Goal: Task Accomplishment & Management: Complete application form

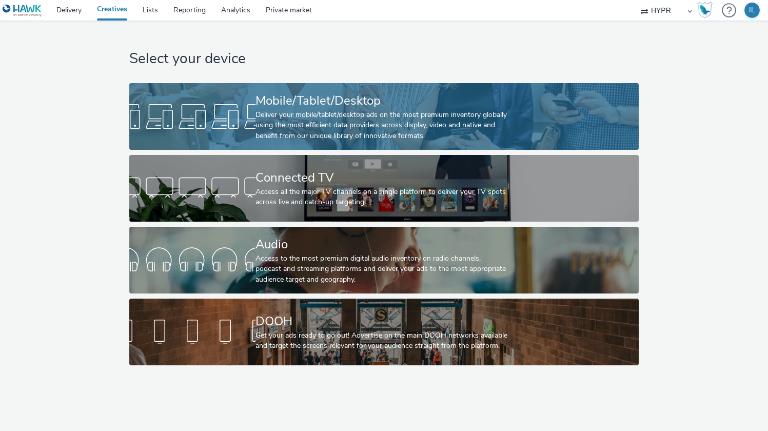
click at [331, 103] on div "Mobile/Tablet/Desktop" at bounding box center [382, 101] width 253 height 18
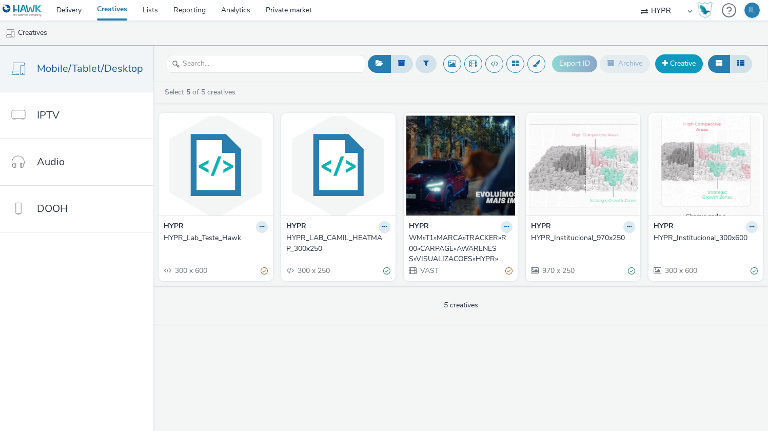
click at [673, 56] on link "Creative" at bounding box center [679, 63] width 48 height 18
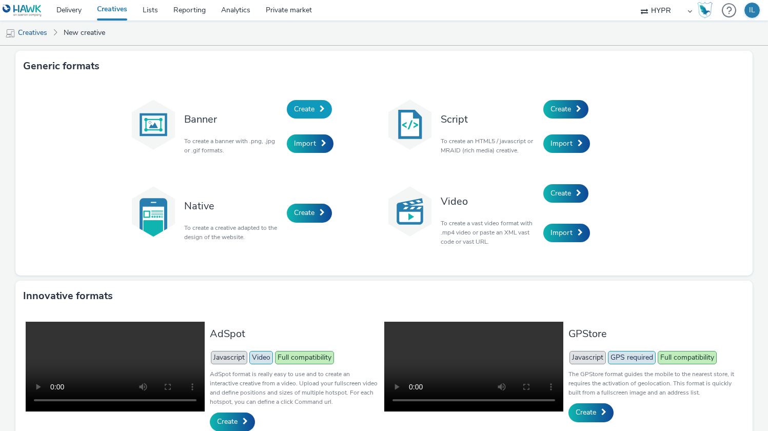
click at [311, 102] on link "Create" at bounding box center [309, 109] width 45 height 18
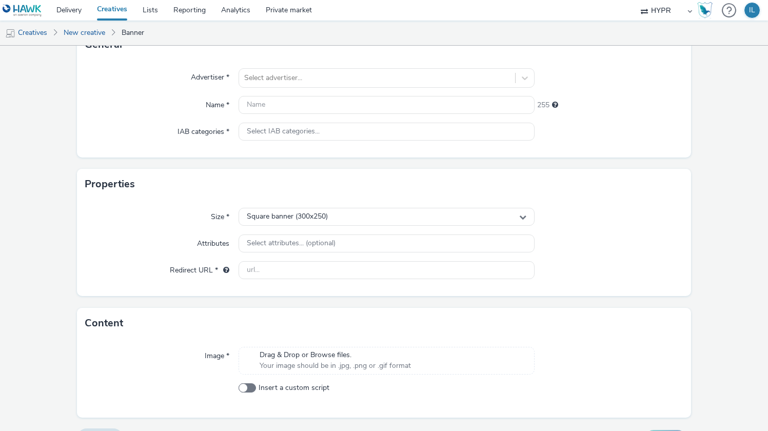
scroll to position [104, 0]
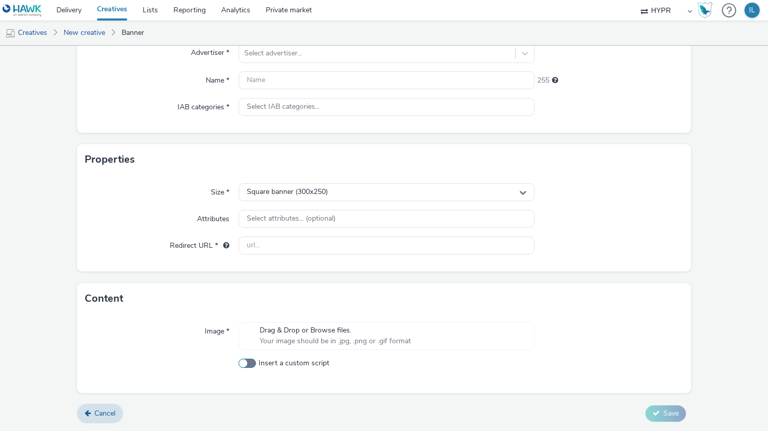
click at [250, 362] on span at bounding box center [247, 363] width 17 height 9
click at [245, 362] on input "Insert a custom script" at bounding box center [242, 363] width 7 height 7
checkbox input "true"
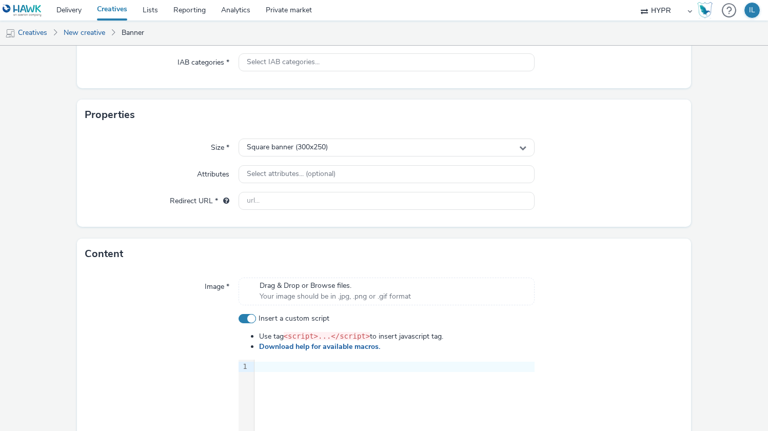
scroll to position [278, 0]
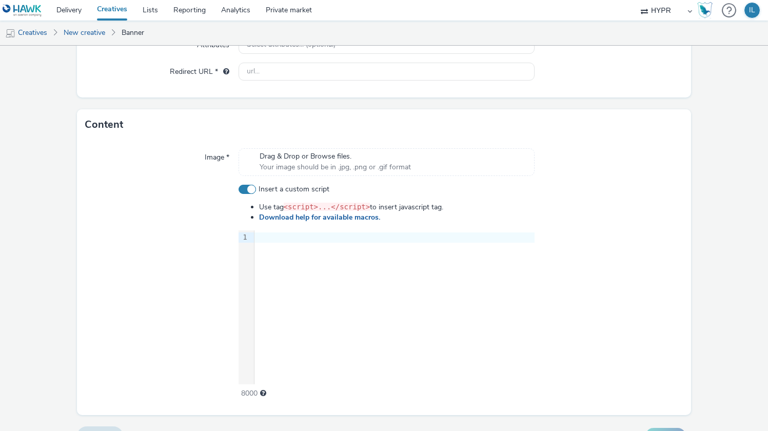
click at [310, 243] on div at bounding box center [395, 237] width 280 height 14
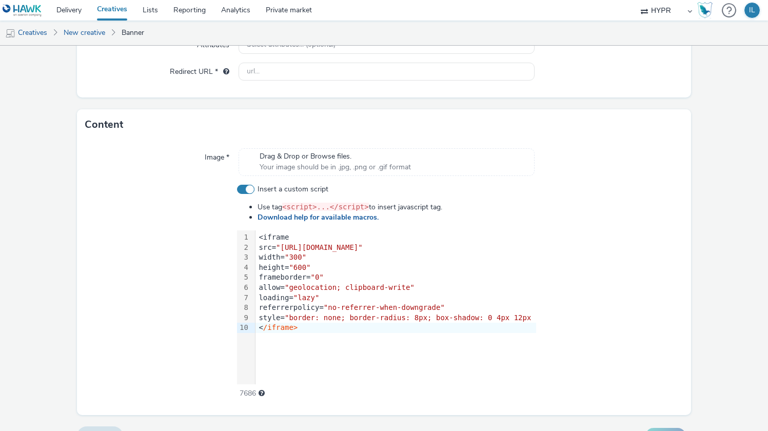
click at [658, 235] on div at bounding box center [609, 291] width 147 height 215
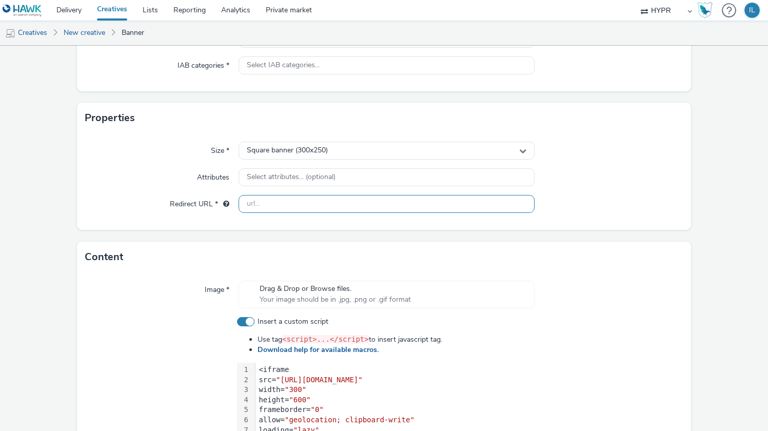
scroll to position [128, 0]
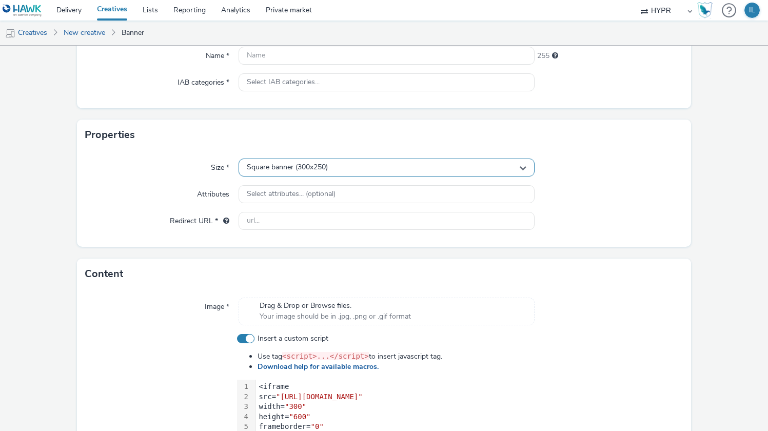
click at [277, 166] on span "Square banner (300x250)" at bounding box center [287, 167] width 81 height 9
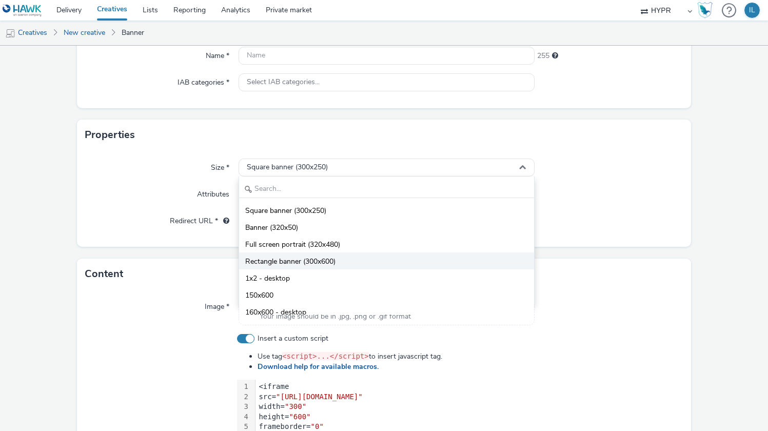
click at [306, 259] on span "Rectangle banner (300x600)" at bounding box center [290, 262] width 90 height 10
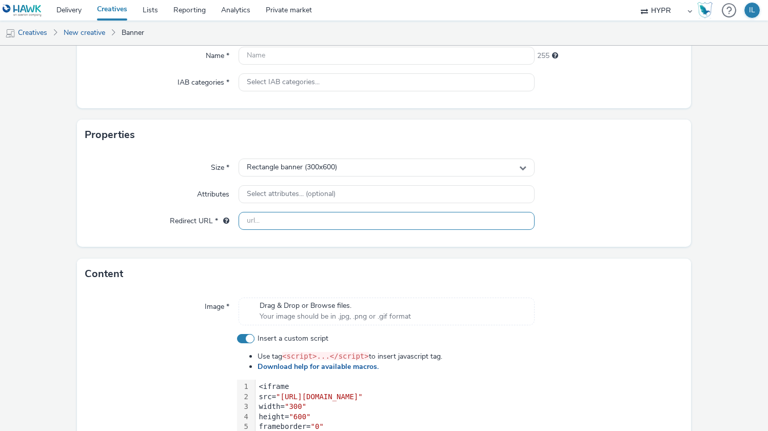
click at [292, 221] on input "text" at bounding box center [387, 221] width 297 height 18
paste input "[URL][DOMAIN_NAME]"
type input "[URL][DOMAIN_NAME]"
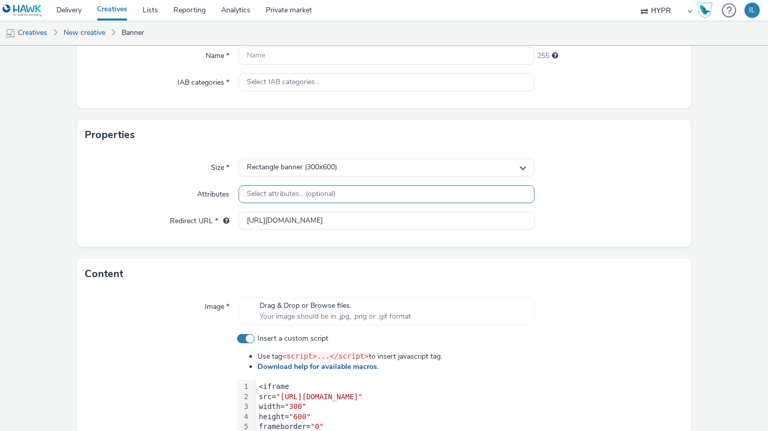
click at [282, 196] on span "Select attributes... (optional)" at bounding box center [291, 194] width 89 height 9
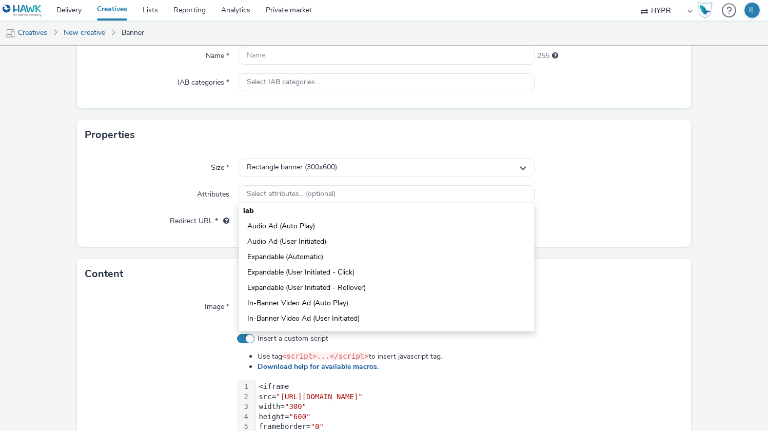
click at [648, 193] on div at bounding box center [609, 194] width 148 height 18
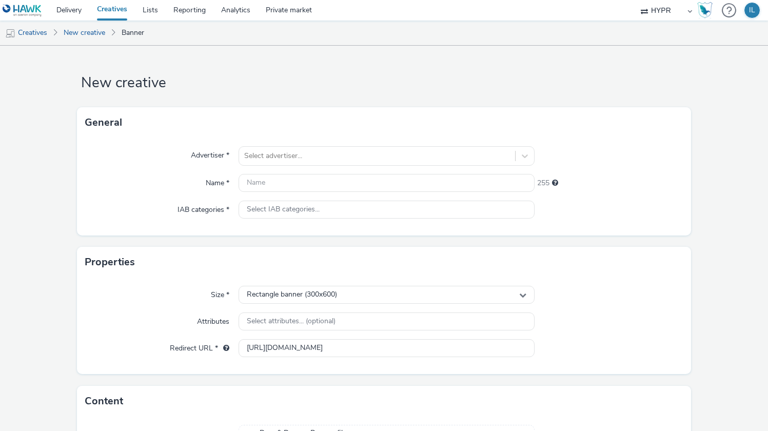
scroll to position [0, 0]
click at [283, 157] on div at bounding box center [377, 157] width 266 height 12
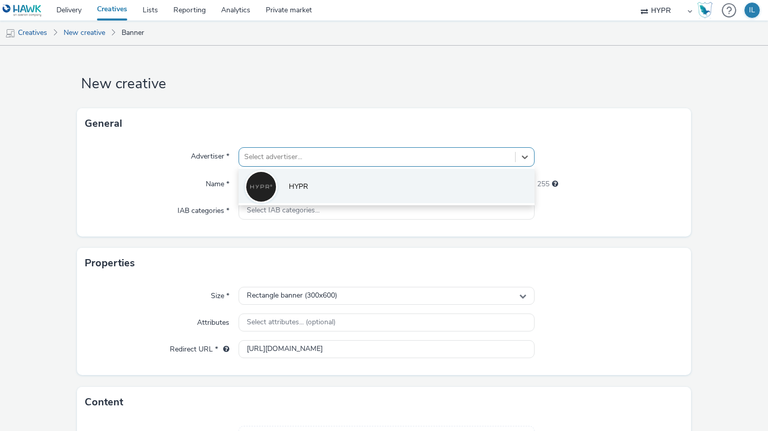
click at [290, 176] on li "HYPR" at bounding box center [387, 186] width 297 height 34
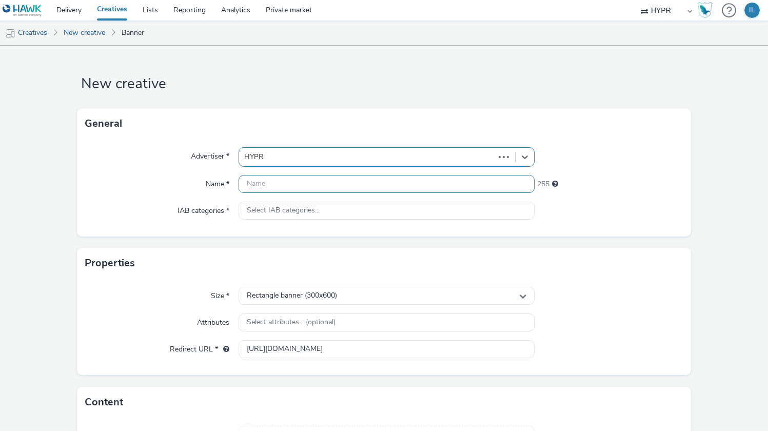
click at [268, 183] on input "text" at bounding box center [387, 184] width 297 height 18
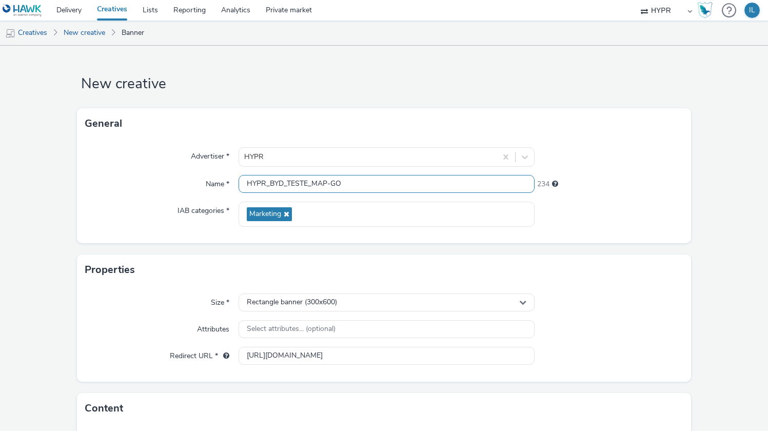
type input "HYPR_BYD_TESTE_MAP-GO"
click at [677, 275] on div "Properties" at bounding box center [384, 270] width 615 height 31
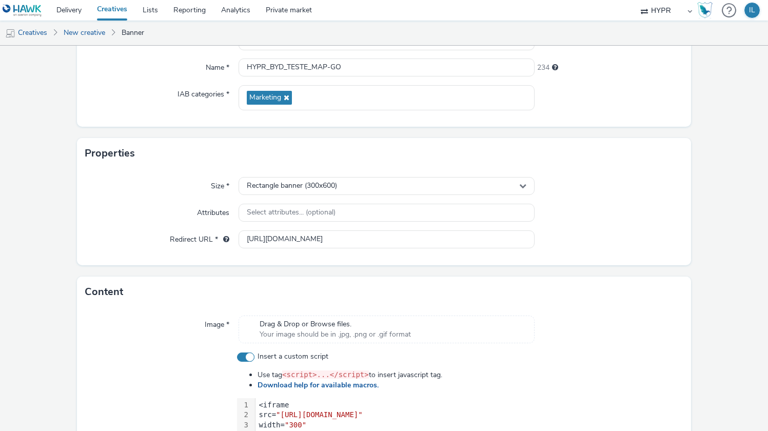
scroll to position [307, 0]
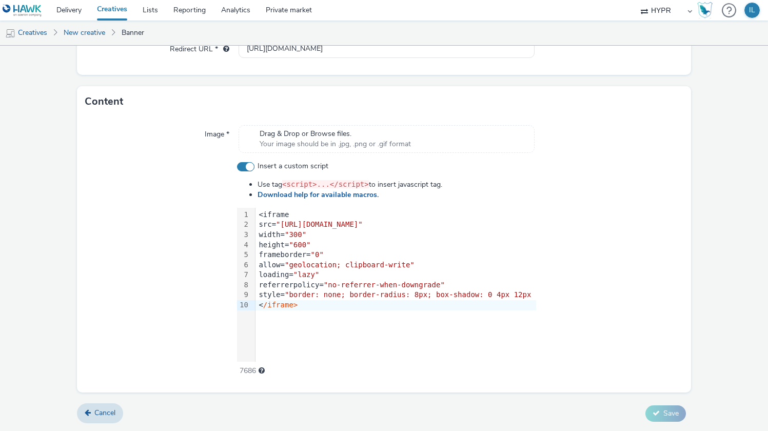
click at [690, 405] on form "New creative General Advertiser * HYPR Name * HYPR_BYD_TESTE_MAP-GO 234 IAB cat…" at bounding box center [384, 85] width 768 height 692
click at [249, 165] on span at bounding box center [245, 166] width 17 height 9
click at [244, 165] on input "Insert a custom script" at bounding box center [240, 166] width 7 height 7
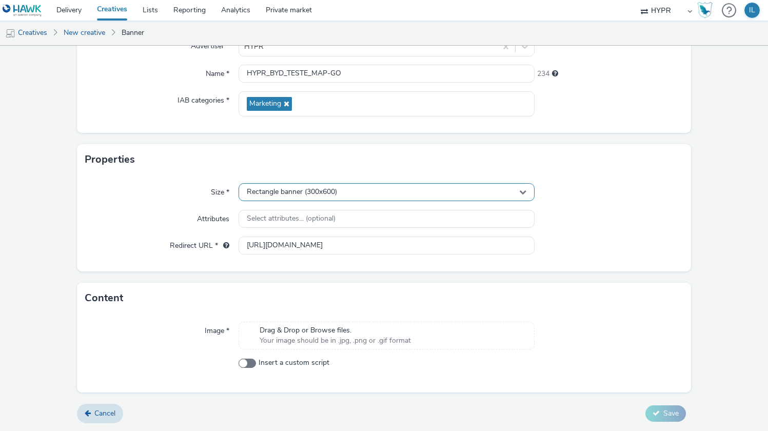
scroll to position [110, 0]
drag, startPoint x: 245, startPoint y: 366, endPoint x: 249, endPoint y: 356, distance: 11.1
click at [245, 366] on span at bounding box center [247, 363] width 17 height 9
click at [245, 366] on input "Insert a custom script" at bounding box center [242, 363] width 7 height 7
checkbox input "true"
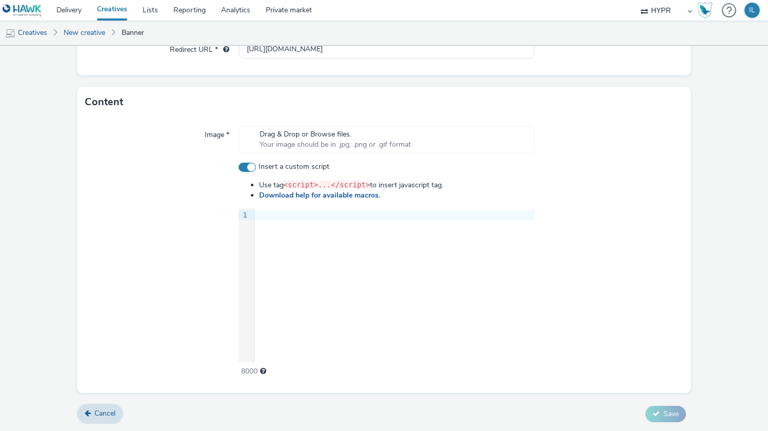
scroll to position [307, 0]
click at [321, 231] on div "9 1 ›" at bounding box center [387, 285] width 297 height 154
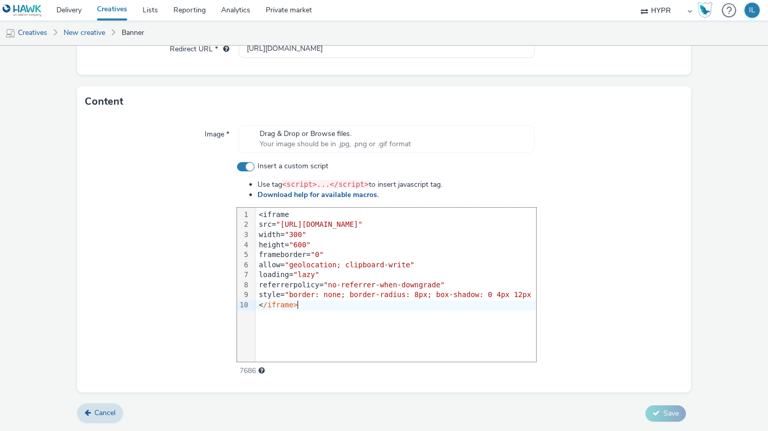
click at [659, 226] on div at bounding box center [609, 268] width 147 height 215
drag, startPoint x: 671, startPoint y: 388, endPoint x: 675, endPoint y: 393, distance: 6.2
click at [675, 392] on div "Image * Drag & Drop or Browse files. Your image should be in .jpg, .png or .gif…" at bounding box center [384, 255] width 615 height 276
click at [343, 314] on div "99 1 2 3 4 5 6 7 8 9 10 › <iframe src= "[URL][DOMAIN_NAME]" width= "300" height…" at bounding box center [386, 285] width 299 height 154
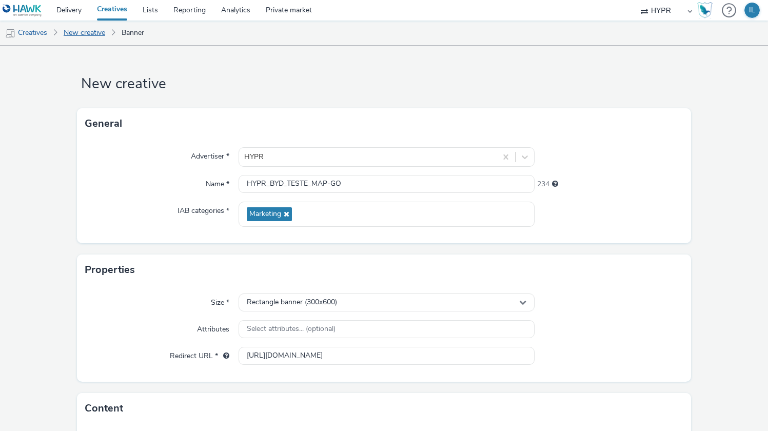
click at [85, 36] on link "New creative" at bounding box center [84, 33] width 52 height 25
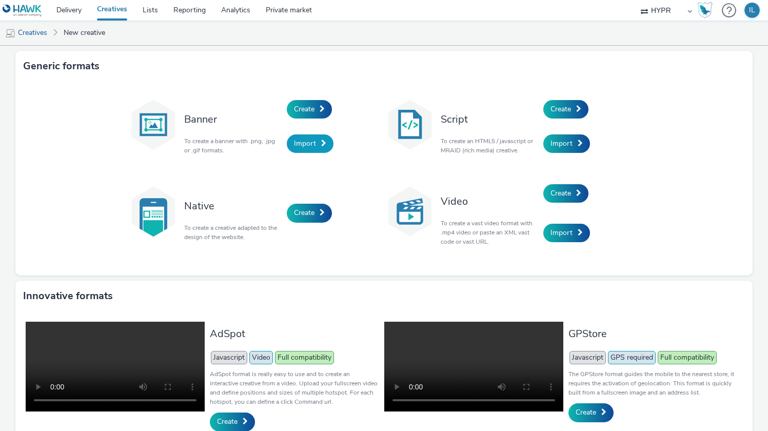
click at [304, 148] on span "Import" at bounding box center [305, 144] width 22 height 10
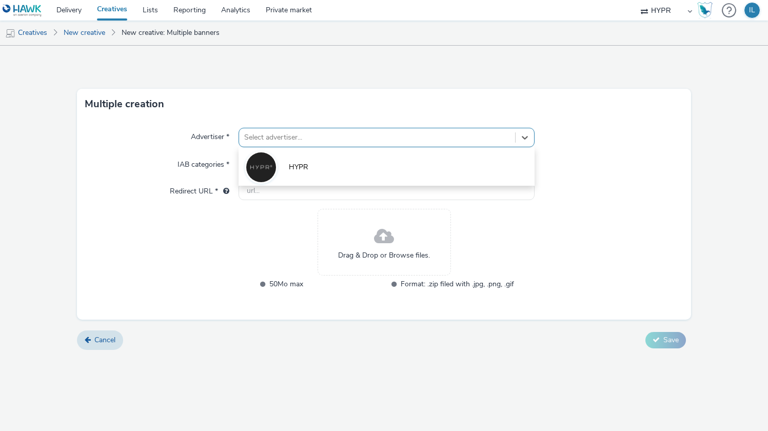
click at [276, 133] on div at bounding box center [377, 137] width 266 height 12
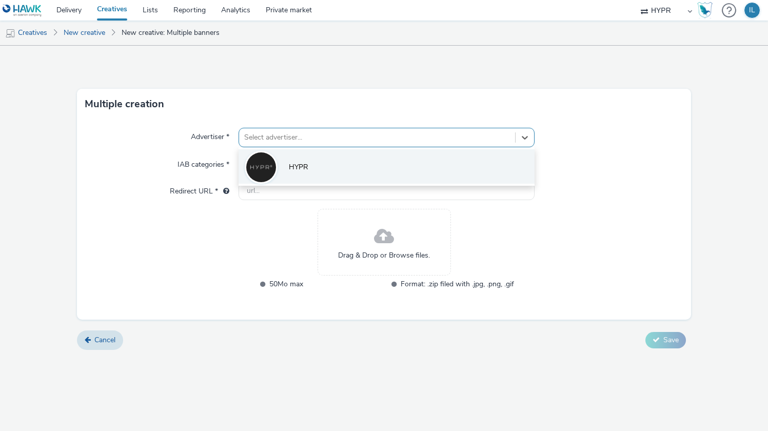
click at [294, 159] on li "HYPR" at bounding box center [387, 166] width 297 height 34
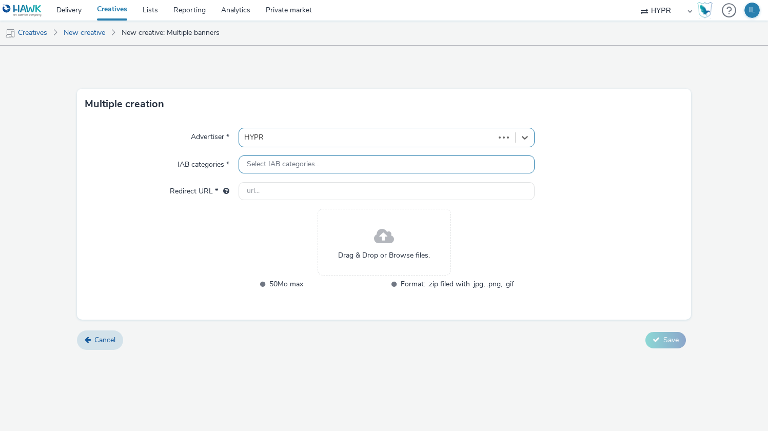
type input "[URL][DOMAIN_NAME]"
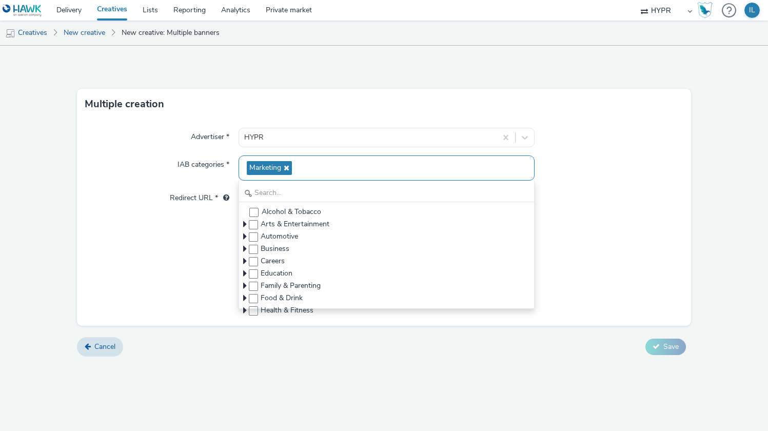
click at [200, 219] on div "Advertiser * HYPR IAB categories * Marketing Alcohol & Tobacco Arts & Entertain…" at bounding box center [384, 223] width 615 height 206
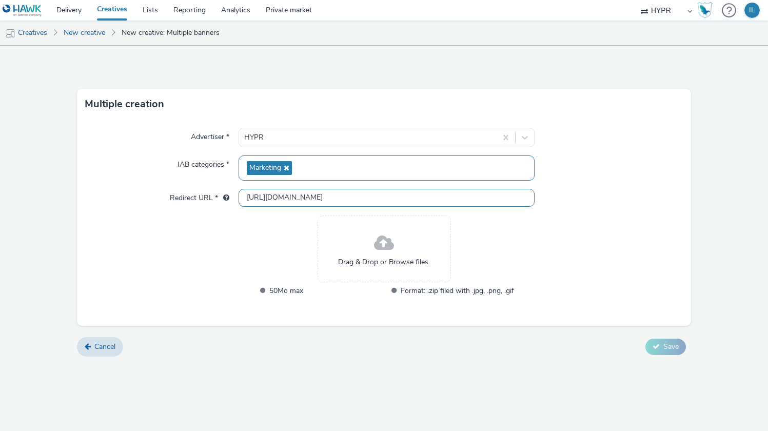
click at [257, 191] on input "[URL][DOMAIN_NAME]" at bounding box center [387, 198] width 297 height 18
click at [289, 167] on icon at bounding box center [285, 167] width 8 height 7
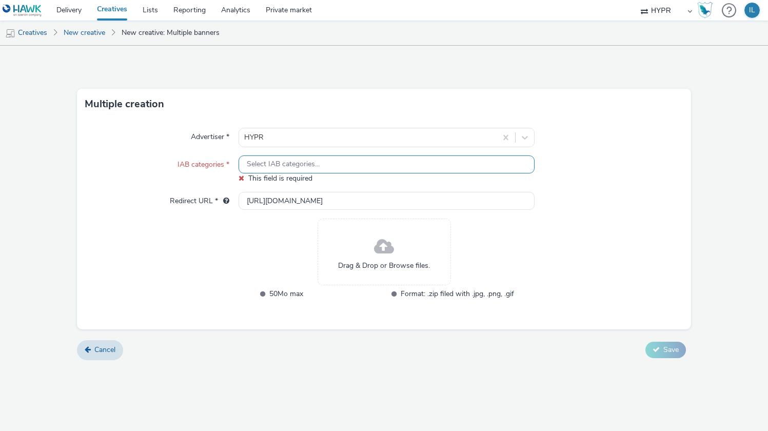
click at [287, 168] on span "Select IAB categories..." at bounding box center [283, 164] width 73 height 9
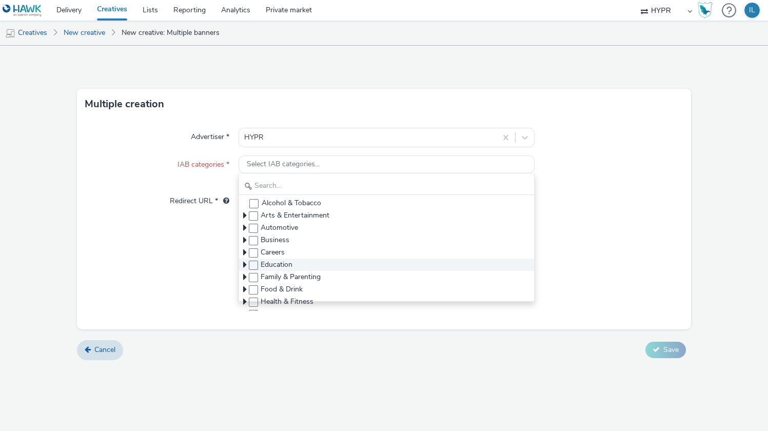
scroll to position [2, 0]
click at [255, 289] on span at bounding box center [253, 289] width 9 height 9
checkbox input "true"
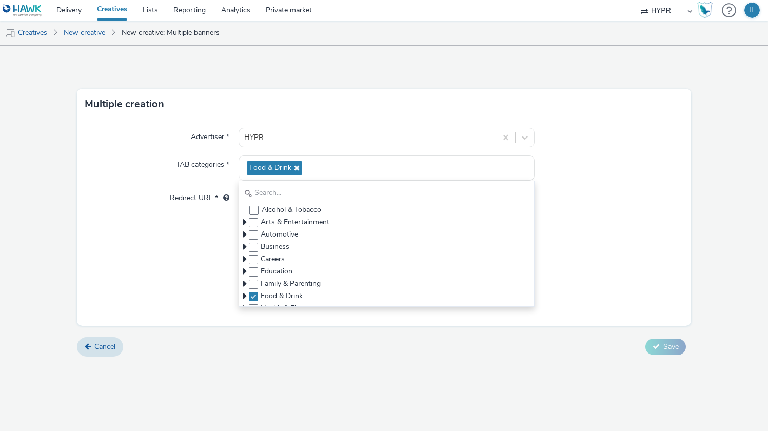
click at [171, 256] on div "Advertiser * HYPR IAB categories * Food & Drink Alcohol & Tobacco Arts & Entert…" at bounding box center [384, 223] width 615 height 206
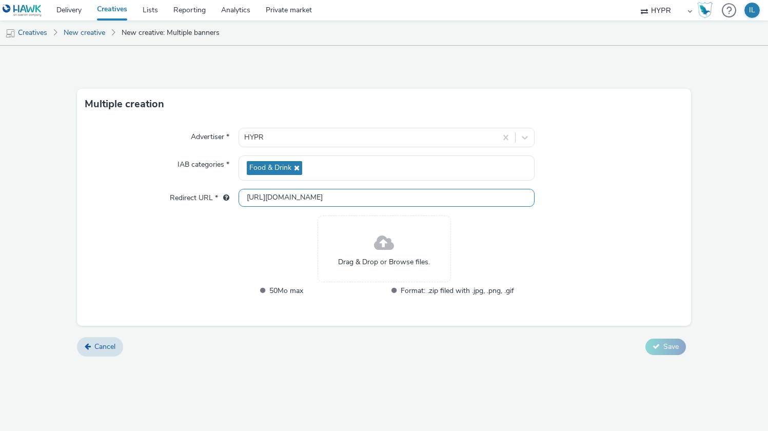
drag, startPoint x: 287, startPoint y: 197, endPoint x: 118, endPoint y: 186, distance: 169.7
click at [118, 186] on div "Advertiser * HYPR IAB categories * Food & Drink Redirect URL * [URL][DOMAIN_NAM…" at bounding box center [384, 223] width 615 height 206
paste input "s://[DOMAIN_NAME][URL]"
type input "[URL][DOMAIN_NAME]"
click at [440, 295] on span "Format: .zip filed with .jpg, .png, .gif" at bounding box center [457, 291] width 113 height 12
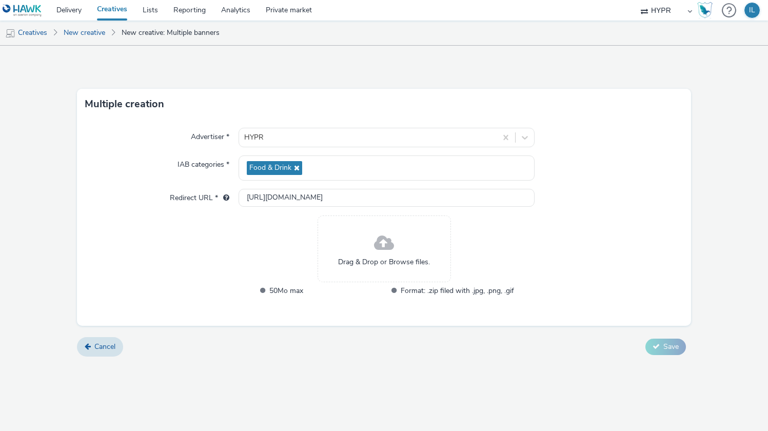
click at [235, 226] on div "Advertiser * HYPR IAB categories * Food & Drink Redirect URL * [URL][DOMAIN_NAM…" at bounding box center [384, 223] width 615 height 206
click at [91, 39] on link "New creative" at bounding box center [84, 33] width 52 height 25
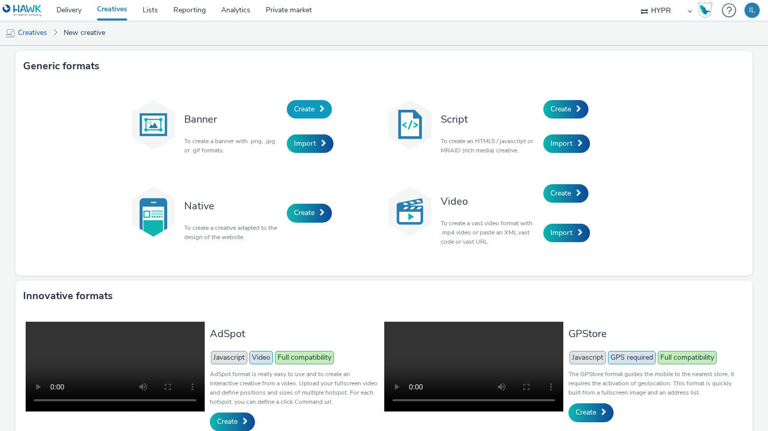
click at [302, 111] on span "Create" at bounding box center [304, 109] width 21 height 10
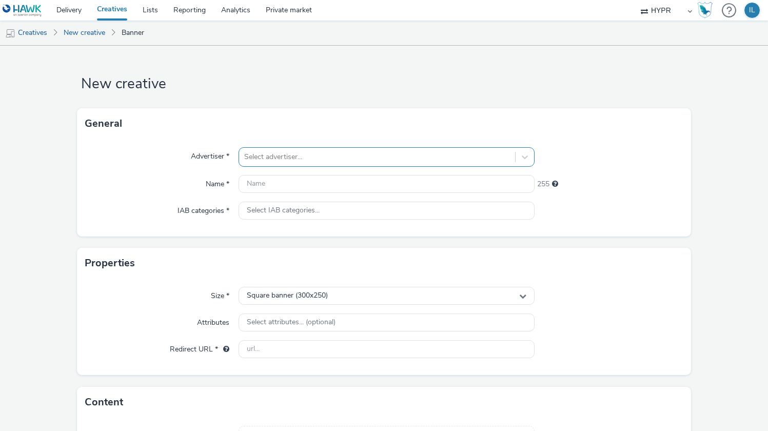
click at [266, 153] on div at bounding box center [377, 157] width 266 height 12
click at [297, 204] on div "HYPR" at bounding box center [387, 186] width 297 height 38
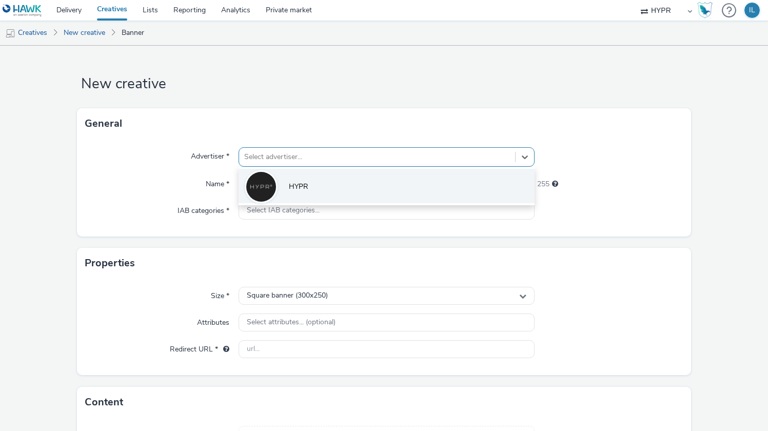
click at [293, 194] on li "HYPR" at bounding box center [387, 186] width 297 height 34
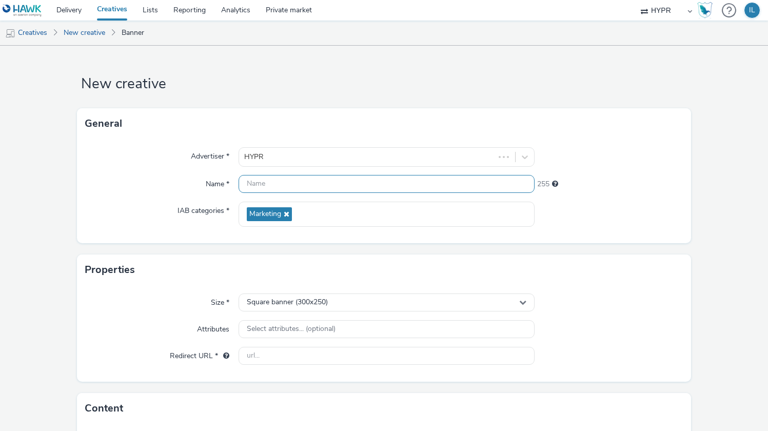
click at [270, 185] on input "text" at bounding box center [387, 184] width 297 height 18
drag, startPoint x: 266, startPoint y: 185, endPoint x: 285, endPoint y: 185, distance: 18.5
click at [267, 185] on input "HYPR_Subway_Setembro" at bounding box center [387, 184] width 297 height 18
click at [394, 187] on input "HYPR_Lab_Subway_Setembro" at bounding box center [387, 184] width 297 height 18
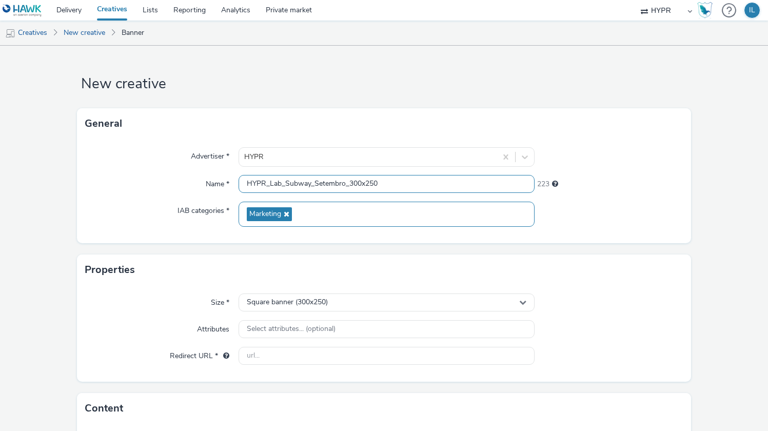
type input "HYPR_Lab_Subway_Setembro_300x250"
click at [285, 214] on icon at bounding box center [285, 213] width 8 height 7
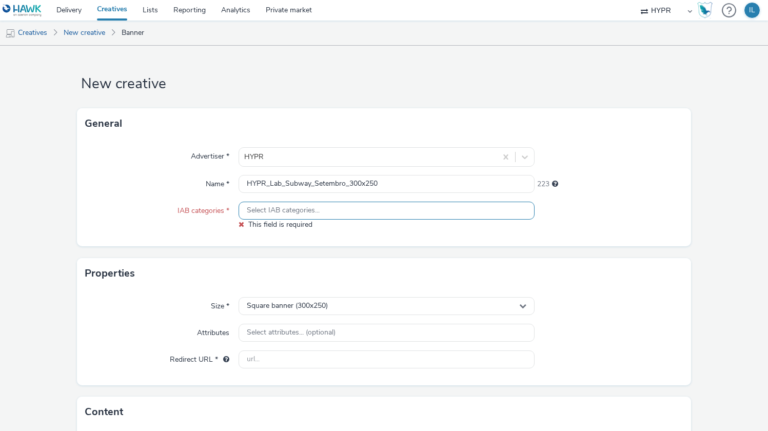
click at [285, 215] on div "Select IAB categories..." at bounding box center [387, 211] width 297 height 18
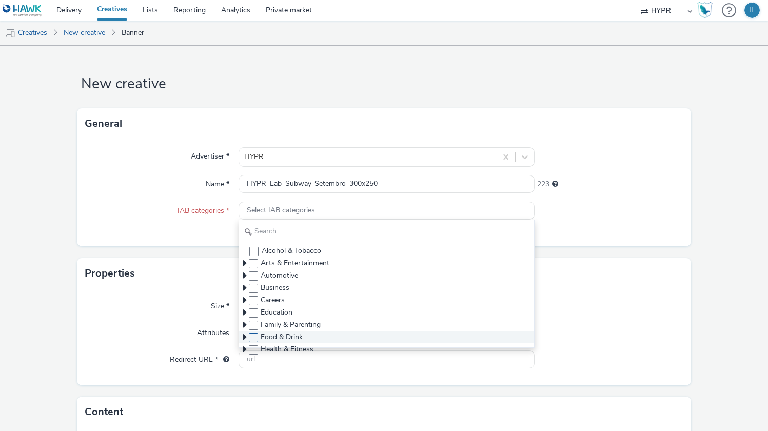
click at [250, 337] on span at bounding box center [253, 337] width 9 height 9
checkbox input "true"
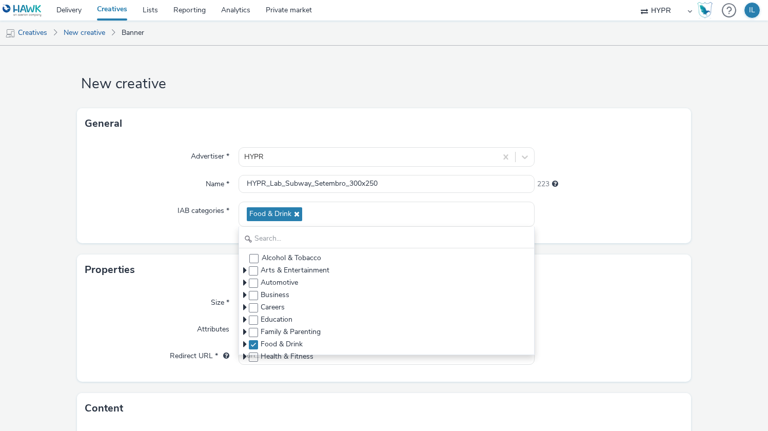
click at [194, 270] on div "Properties" at bounding box center [384, 270] width 615 height 31
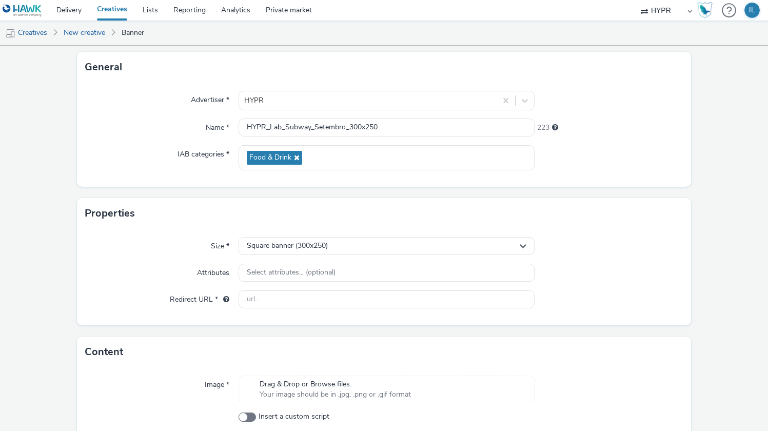
scroll to position [67, 0]
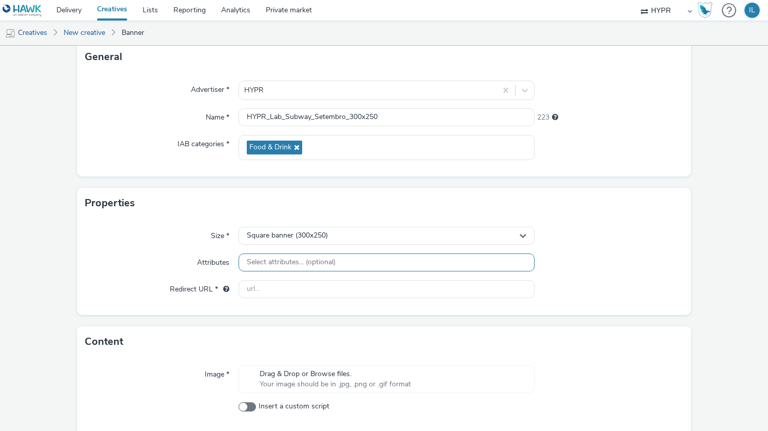
click at [266, 260] on span "Select attributes... (optional)" at bounding box center [291, 262] width 89 height 9
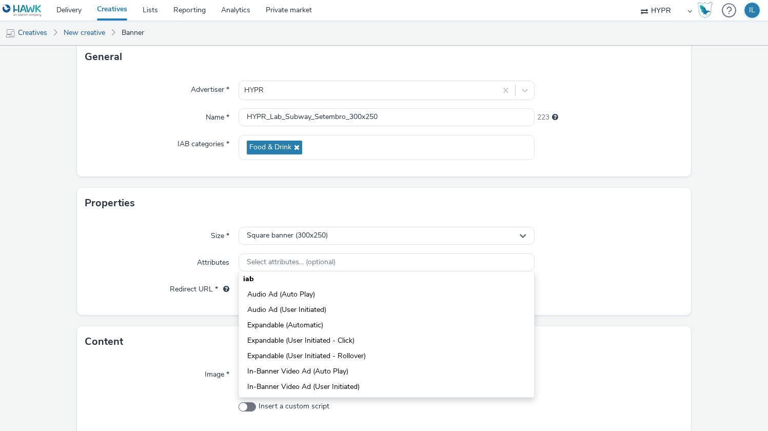
click at [182, 267] on div "Attributes" at bounding box center [161, 262] width 153 height 18
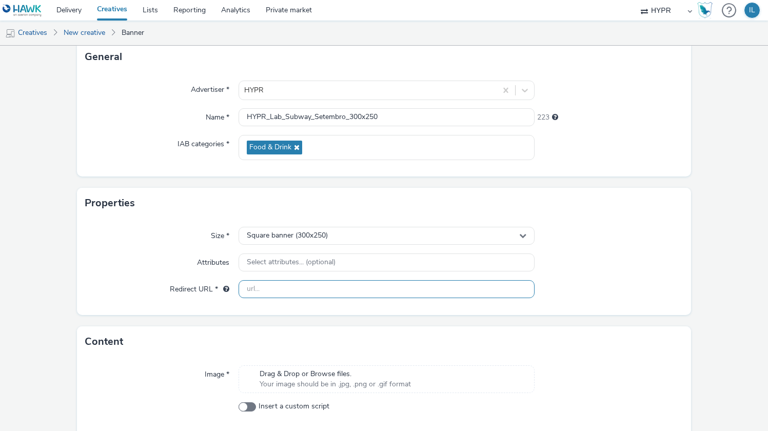
click at [275, 289] on input "text" at bounding box center [387, 289] width 297 height 18
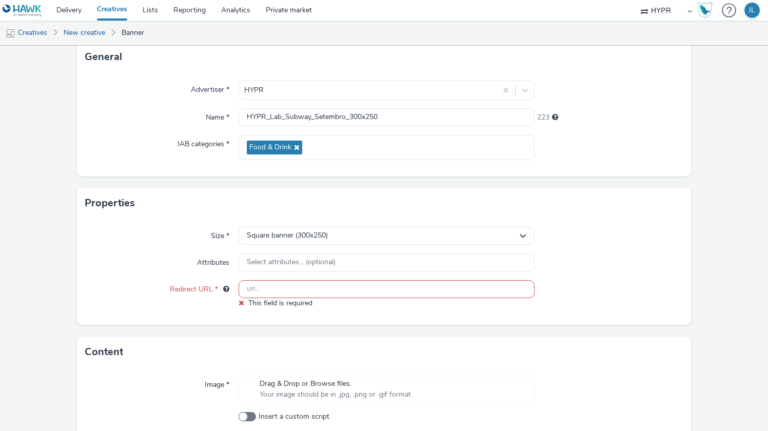
paste input "[URL][DOMAIN_NAME]"
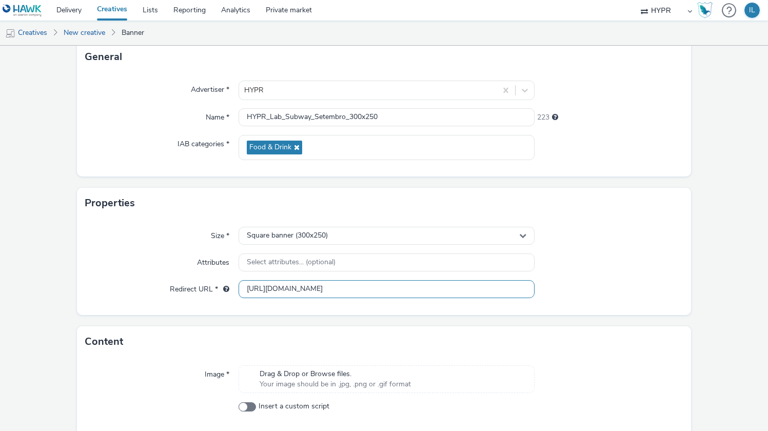
type input "[URL][DOMAIN_NAME]"
click at [137, 305] on div "Size * Square banner (300x250) Attributes Select attributes... (optional) Redir…" at bounding box center [384, 267] width 615 height 96
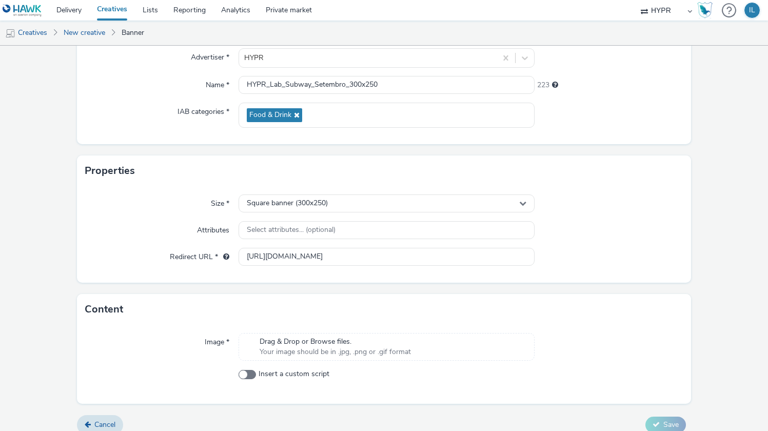
scroll to position [110, 0]
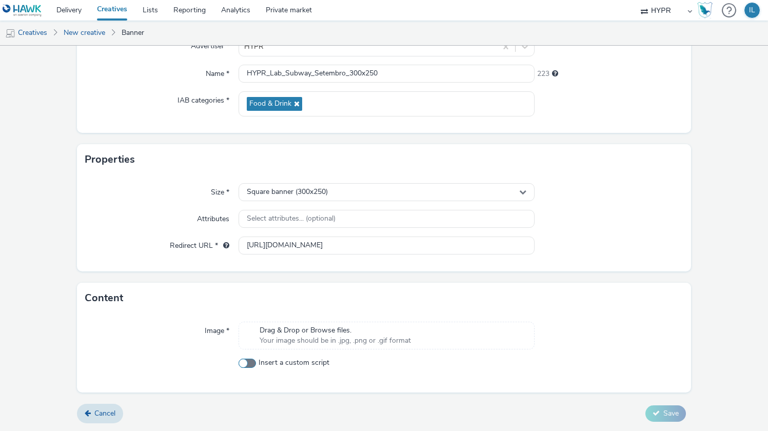
click at [250, 363] on span at bounding box center [247, 363] width 17 height 9
click at [245, 363] on input "Insert a custom script" at bounding box center [242, 363] width 7 height 7
checkbox input "true"
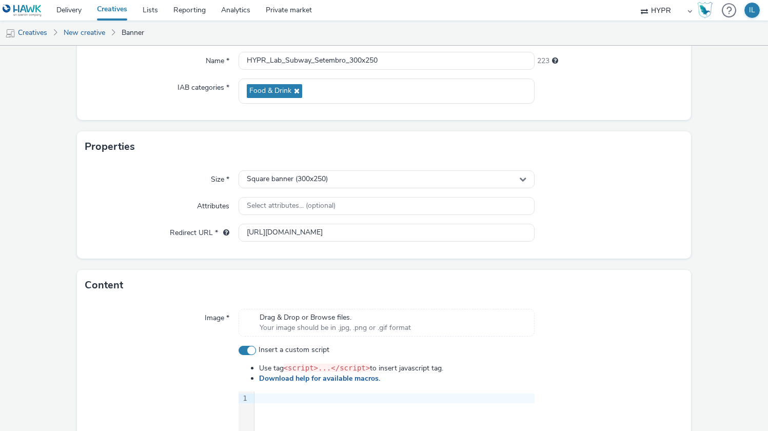
scroll to position [298, 0]
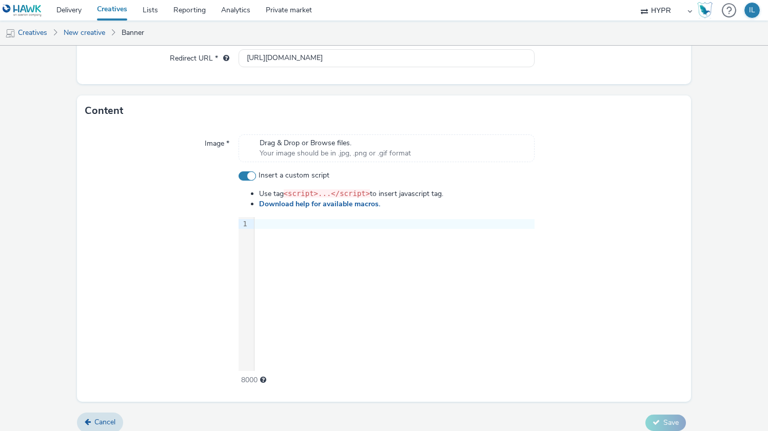
drag, startPoint x: 270, startPoint y: 251, endPoint x: 271, endPoint y: 243, distance: 7.7
click at [270, 251] on div "9 1 ›" at bounding box center [387, 294] width 297 height 154
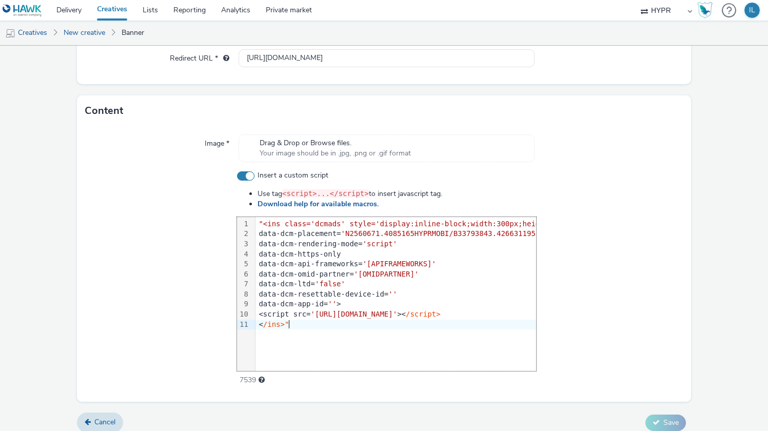
click at [646, 227] on div at bounding box center [609, 277] width 147 height 215
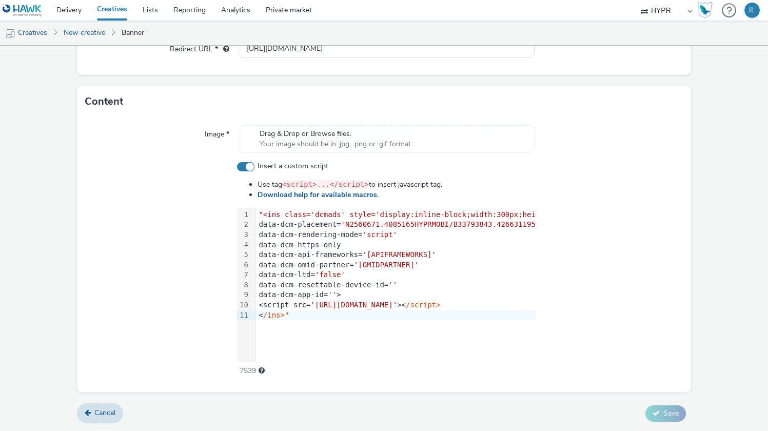
click at [652, 404] on div "Cancel Save" at bounding box center [384, 413] width 615 height 18
click at [536, 230] on div at bounding box center [609, 268] width 147 height 215
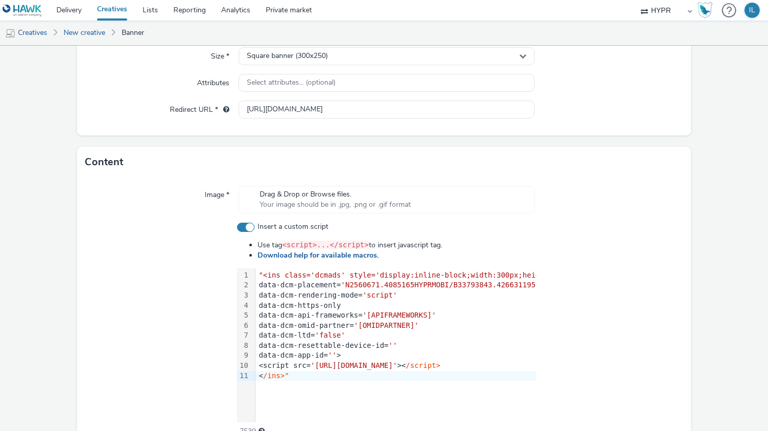
scroll to position [0, 0]
